Goal: Check status: Check status

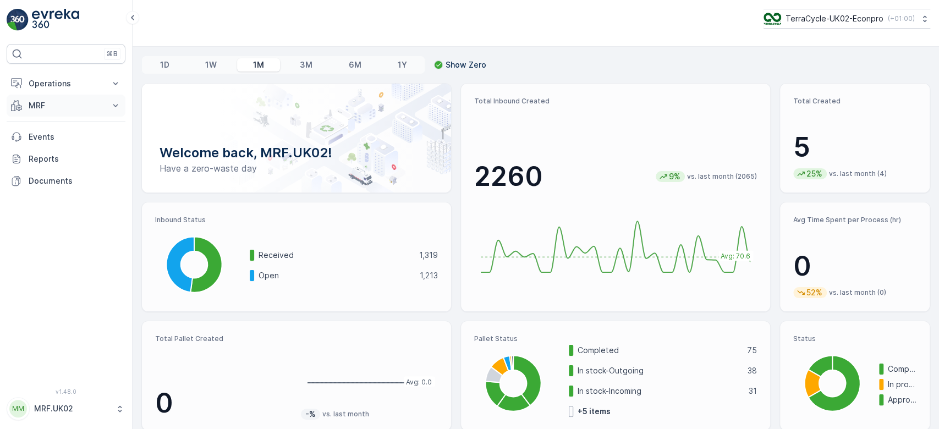
click at [42, 103] on p "MRF" at bounding box center [66, 105] width 75 height 11
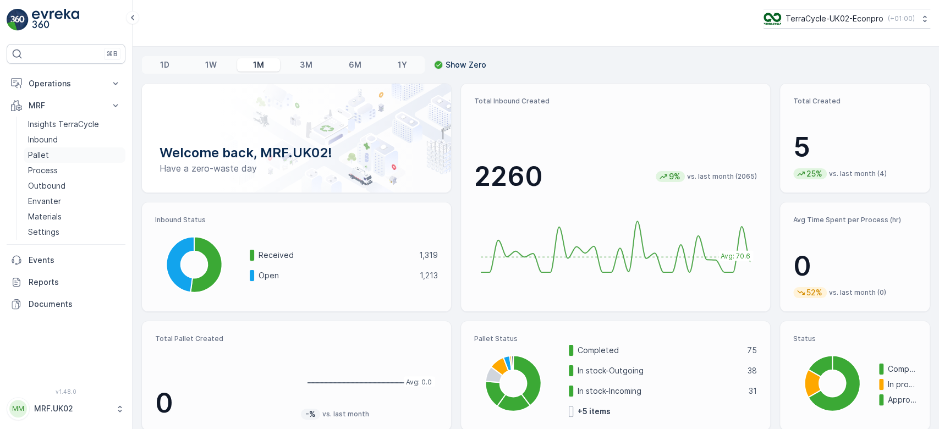
click at [65, 158] on link "Pallet" at bounding box center [75, 154] width 102 height 15
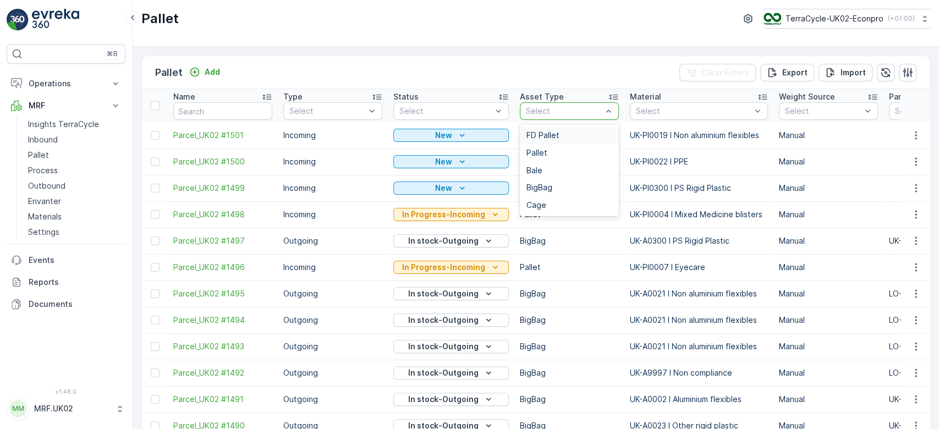
click at [570, 112] on div at bounding box center [564, 111] width 78 height 9
click at [560, 139] on div "FD Pallet" at bounding box center [569, 135] width 86 height 9
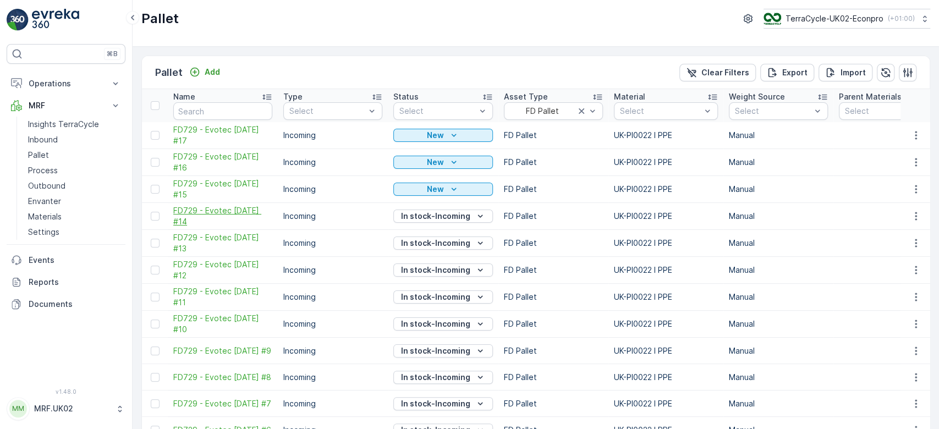
click at [213, 218] on span "FD729 - Evotec 12.08.2025 #14" at bounding box center [222, 216] width 99 height 22
